Goal: Participate in discussion: Engage in conversation with other users on a specific topic

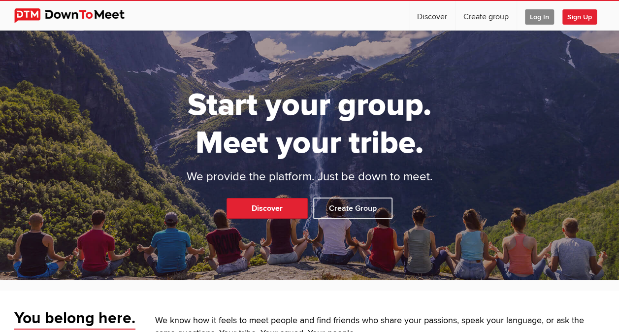
click at [538, 16] on span "Log In" at bounding box center [539, 16] width 29 height 15
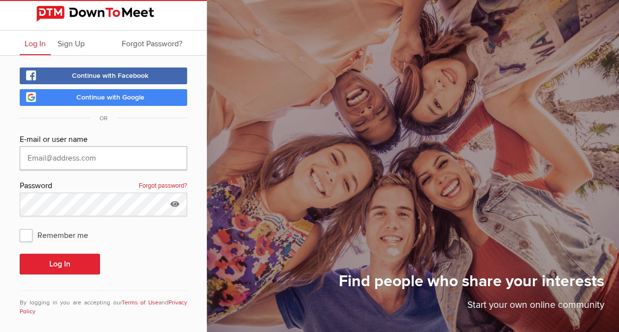
click at [103, 158] on input "text" at bounding box center [104, 158] width 168 height 24
type input "[PERSON_NAME][EMAIL_ADDRESS][DOMAIN_NAME]"
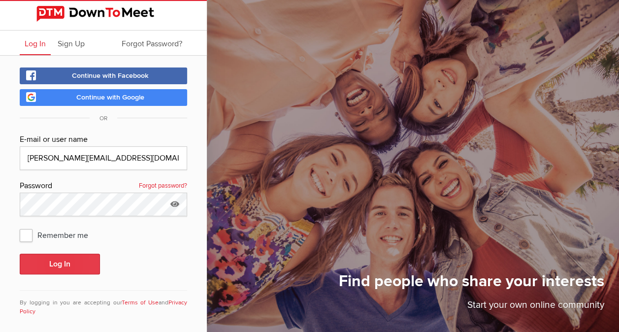
click at [56, 259] on button "Log In" at bounding box center [60, 264] width 80 height 21
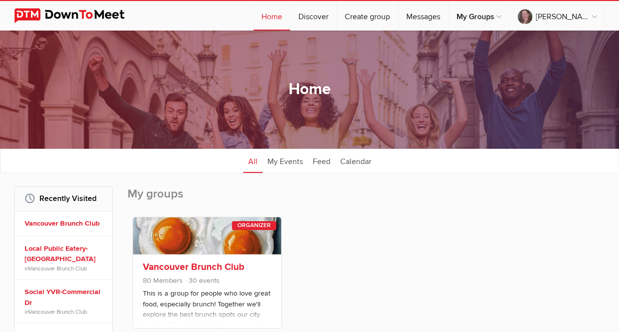
click at [203, 266] on link "Vancouver Brunch Club" at bounding box center [194, 267] width 102 height 12
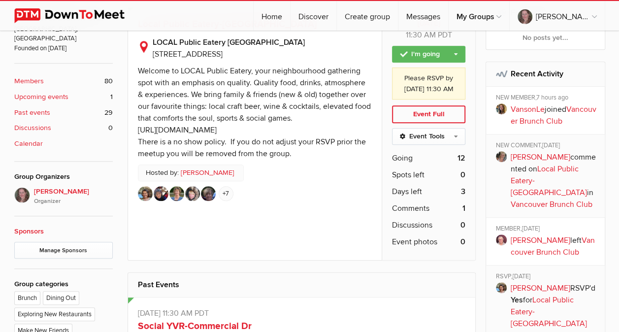
scroll to position [345, 0]
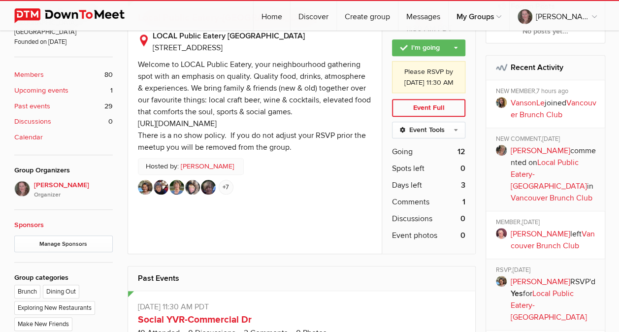
click at [545, 160] on link "Local Public Eatery-[GEOGRAPHIC_DATA]" at bounding box center [549, 175] width 76 height 34
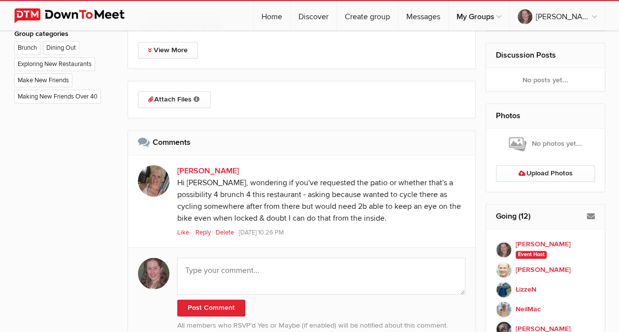
scroll to position [593, 0]
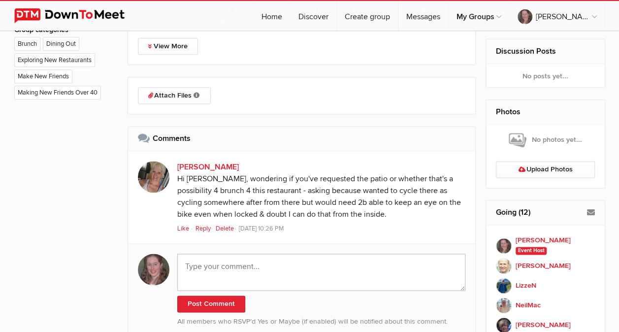
click at [402, 265] on textarea at bounding box center [321, 272] width 289 height 37
type textarea "no resos for the balcony :-("
click at [200, 304] on button "Post Comment" at bounding box center [211, 304] width 68 height 17
